Goal: Task Accomplishment & Management: Manage account settings

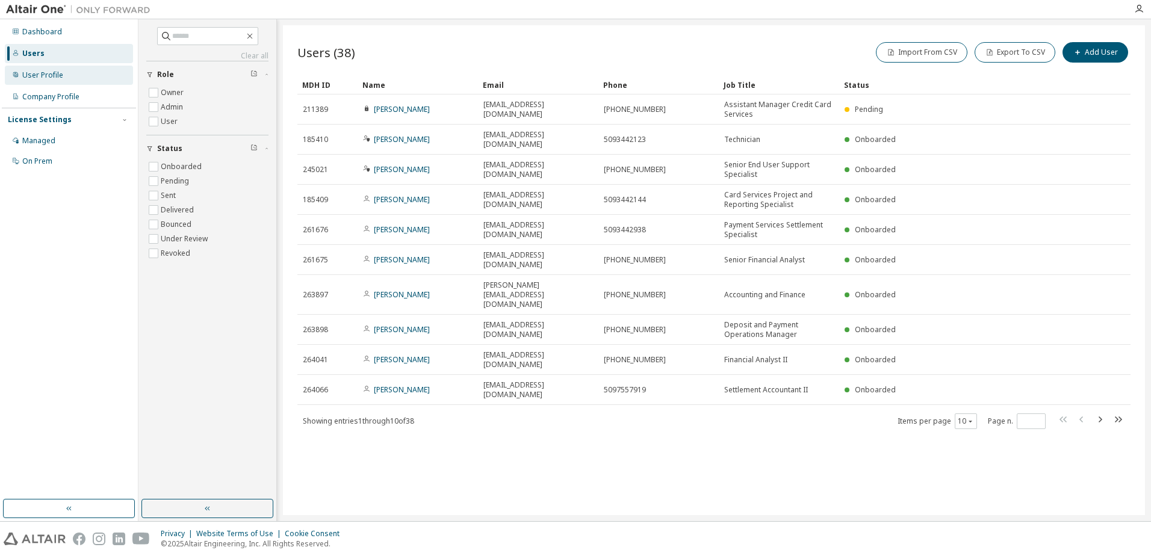
click at [37, 75] on div "User Profile" at bounding box center [42, 75] width 41 height 10
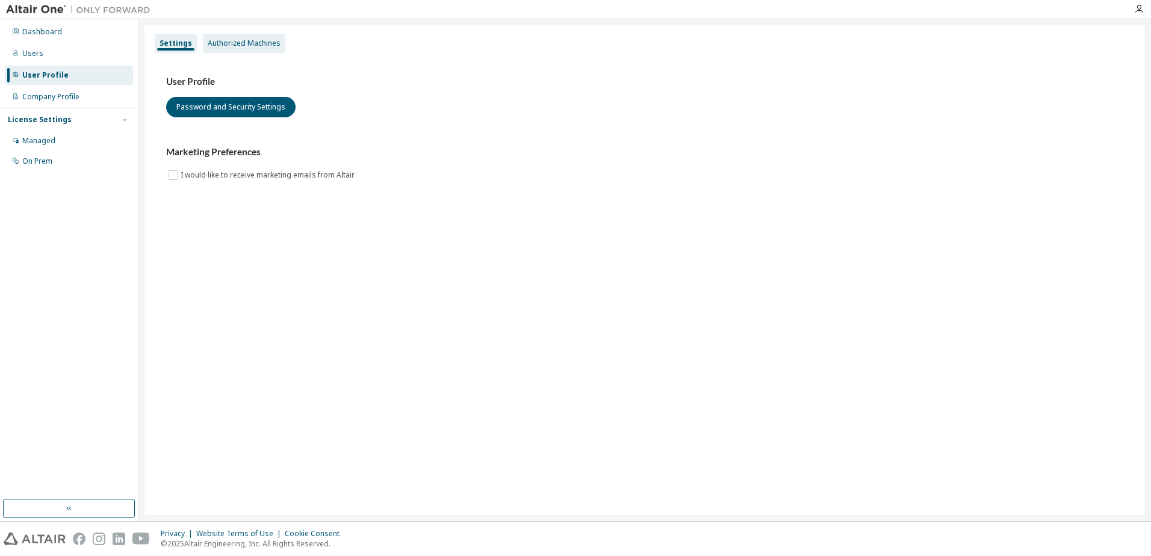
click at [225, 46] on div "Authorized Machines" at bounding box center [244, 44] width 73 height 10
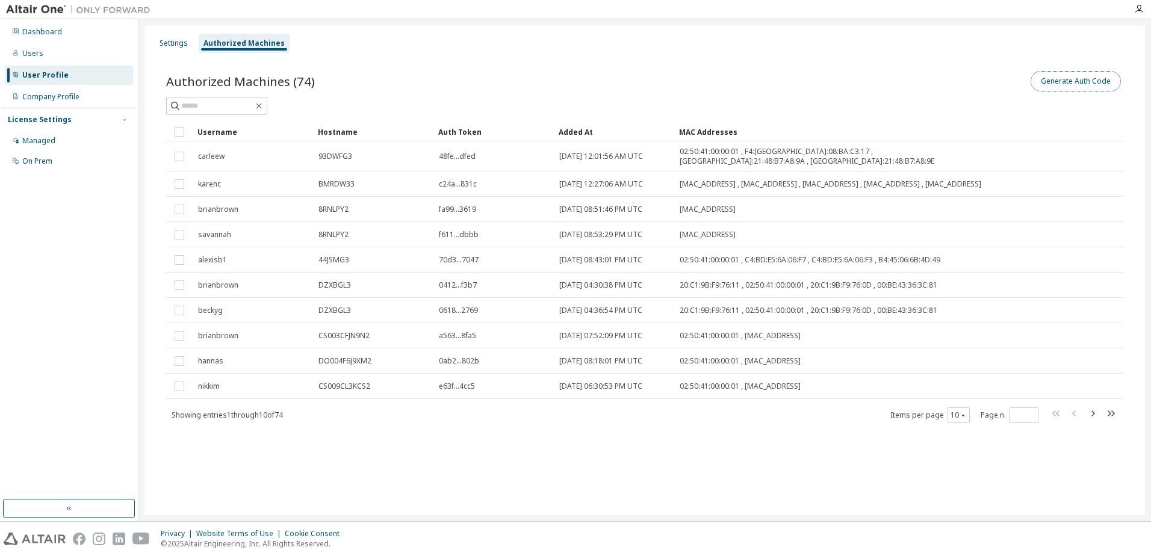
click at [1081, 83] on button "Generate Auth Code" at bounding box center [1076, 81] width 90 height 20
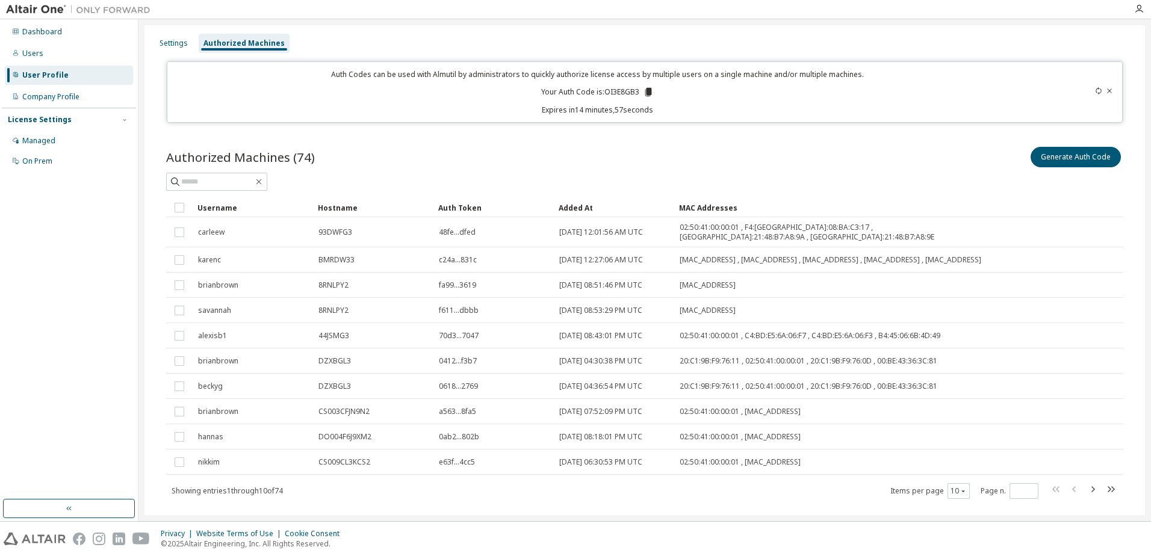
click at [645, 88] on icon at bounding box center [648, 92] width 7 height 8
click at [219, 181] on input "text" at bounding box center [217, 182] width 72 height 12
type input "******"
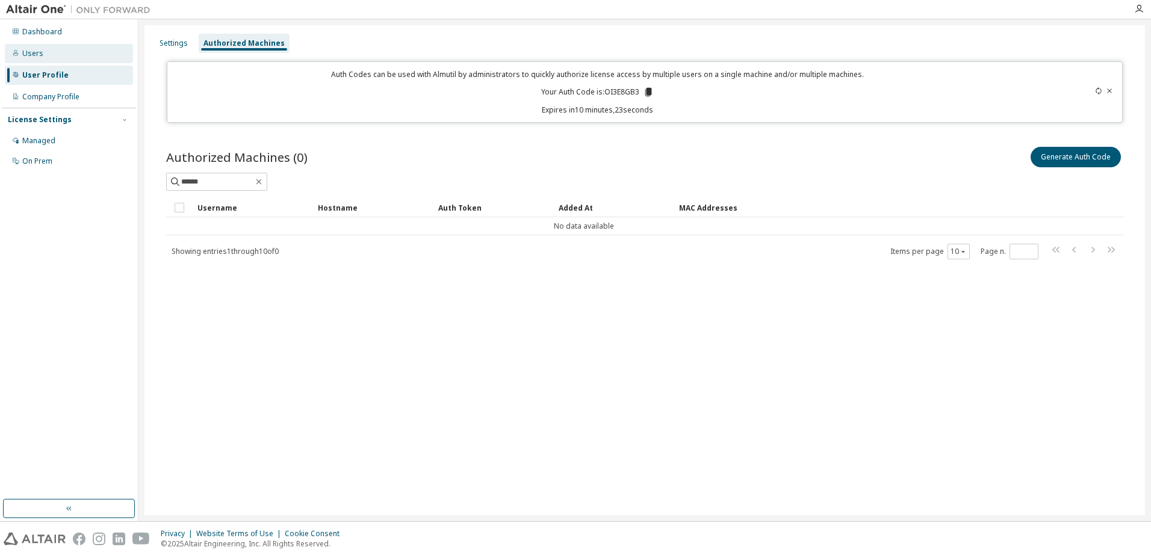
click at [28, 47] on div "Users" at bounding box center [69, 53] width 128 height 19
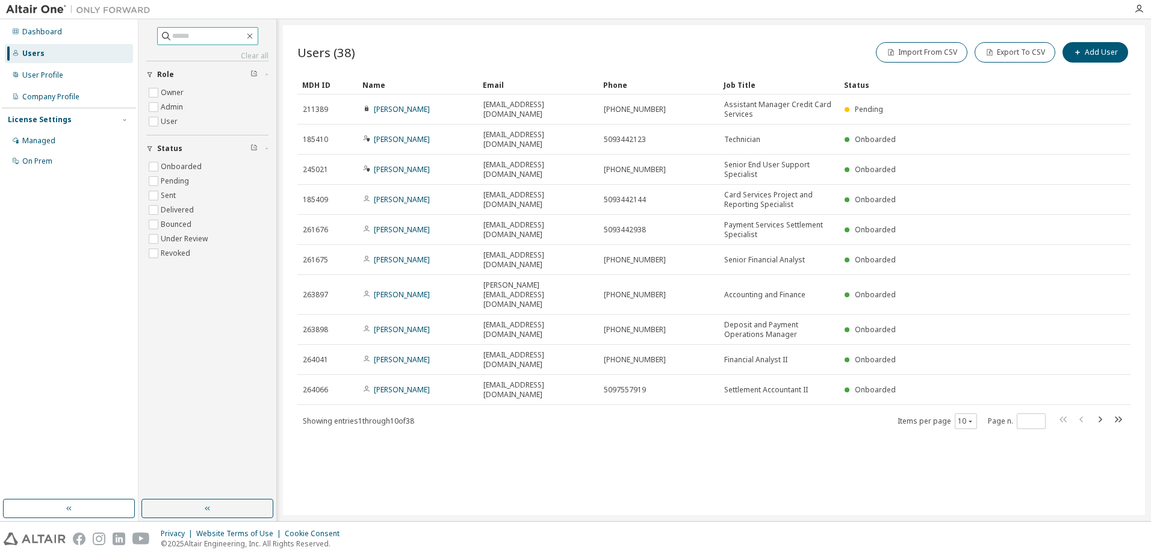
click at [206, 40] on input "text" at bounding box center [208, 36] width 72 height 12
type input "******"
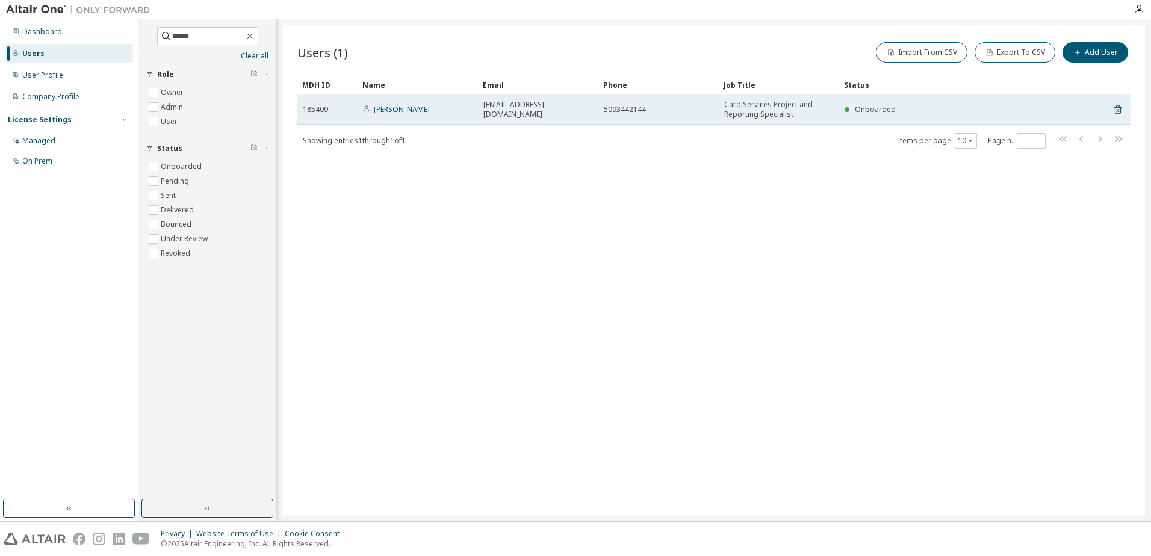
drag, startPoint x: 783, startPoint y: 255, endPoint x: 808, endPoint y: 108, distance: 149.1
click at [786, 246] on div "Users (1) Import From CSV Export To CSV Add User Clear Load Save Save As Field …" at bounding box center [714, 270] width 862 height 490
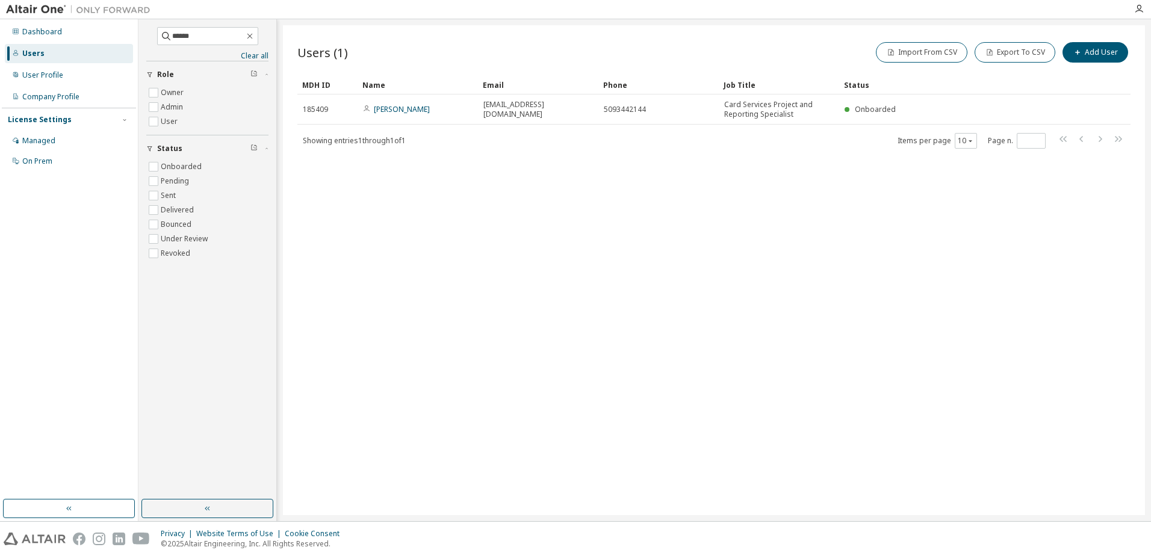
click at [799, 48] on div "Import From CSV Export To CSV Add User" at bounding box center [922, 52] width 417 height 25
click at [39, 77] on div "User Profile" at bounding box center [42, 75] width 41 height 10
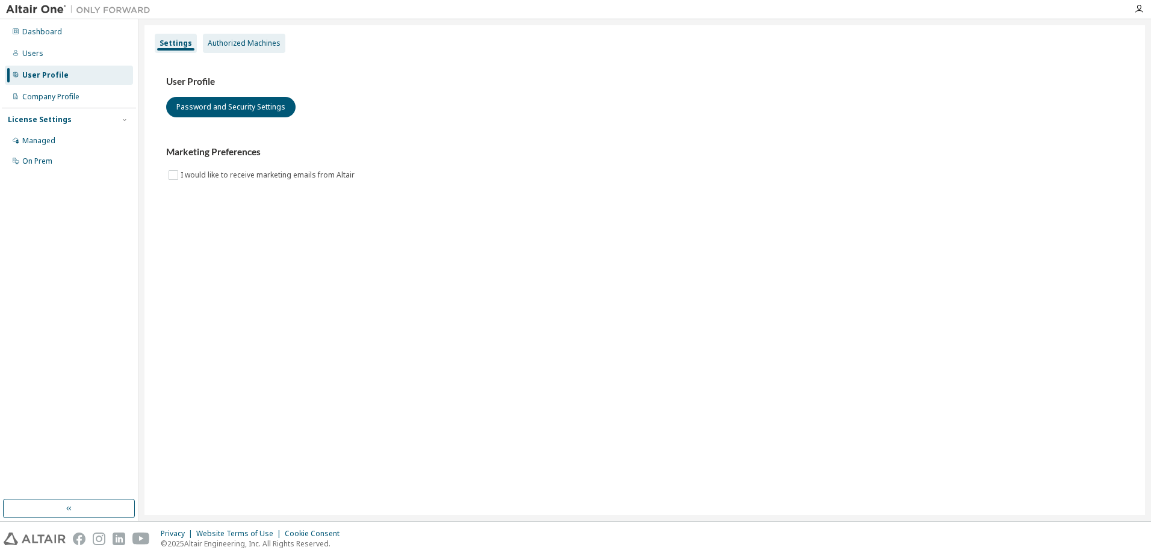
click at [261, 46] on div "Authorized Machines" at bounding box center [244, 44] width 73 height 10
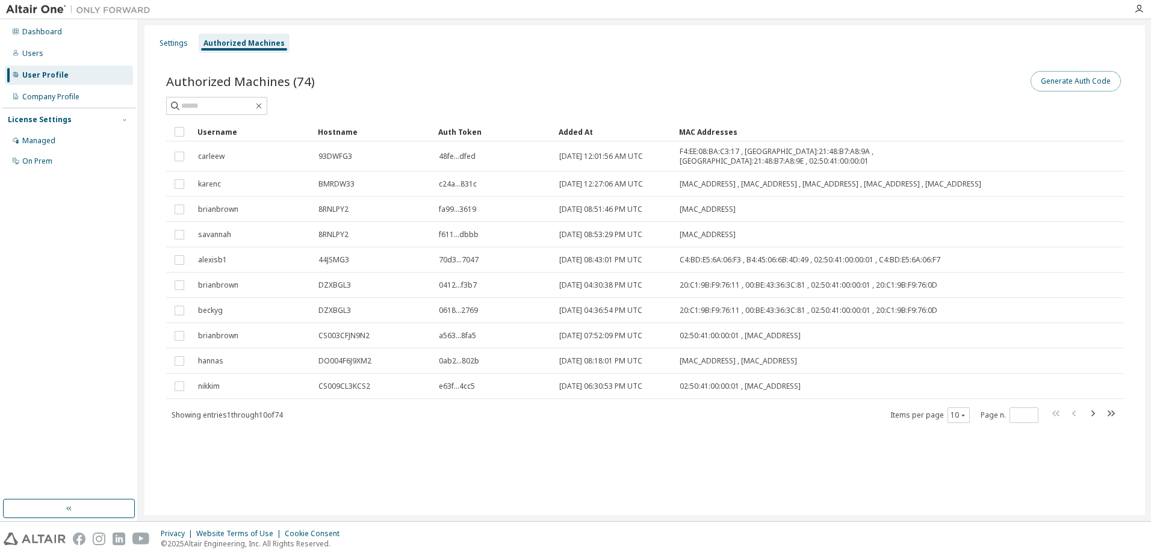
click at [1085, 84] on button "Generate Auth Code" at bounding box center [1076, 81] width 90 height 20
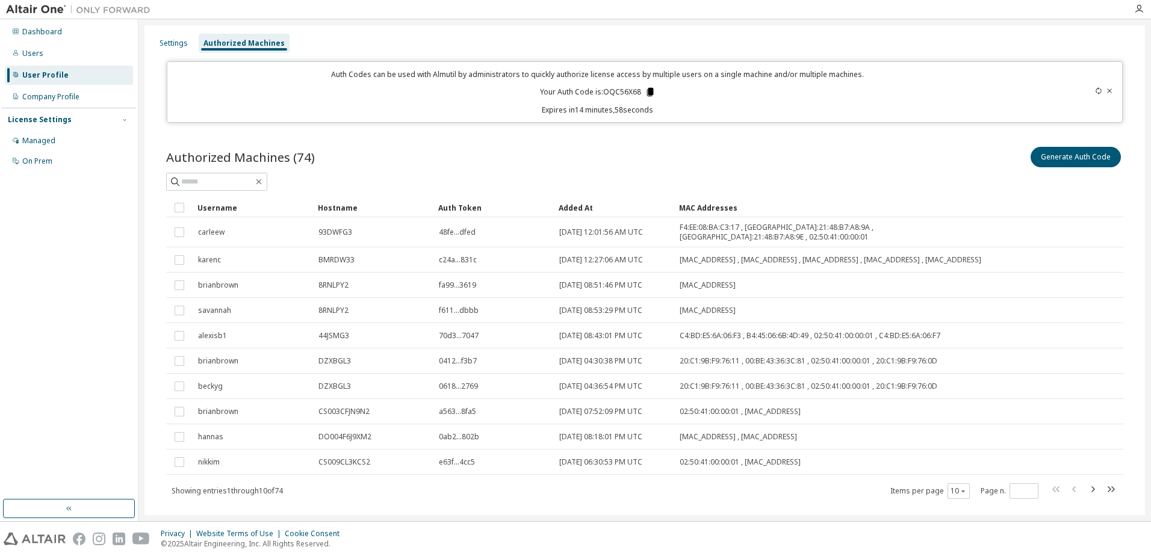
click at [647, 88] on icon at bounding box center [650, 92] width 7 height 8
